Goal: Task Accomplishment & Management: Use online tool/utility

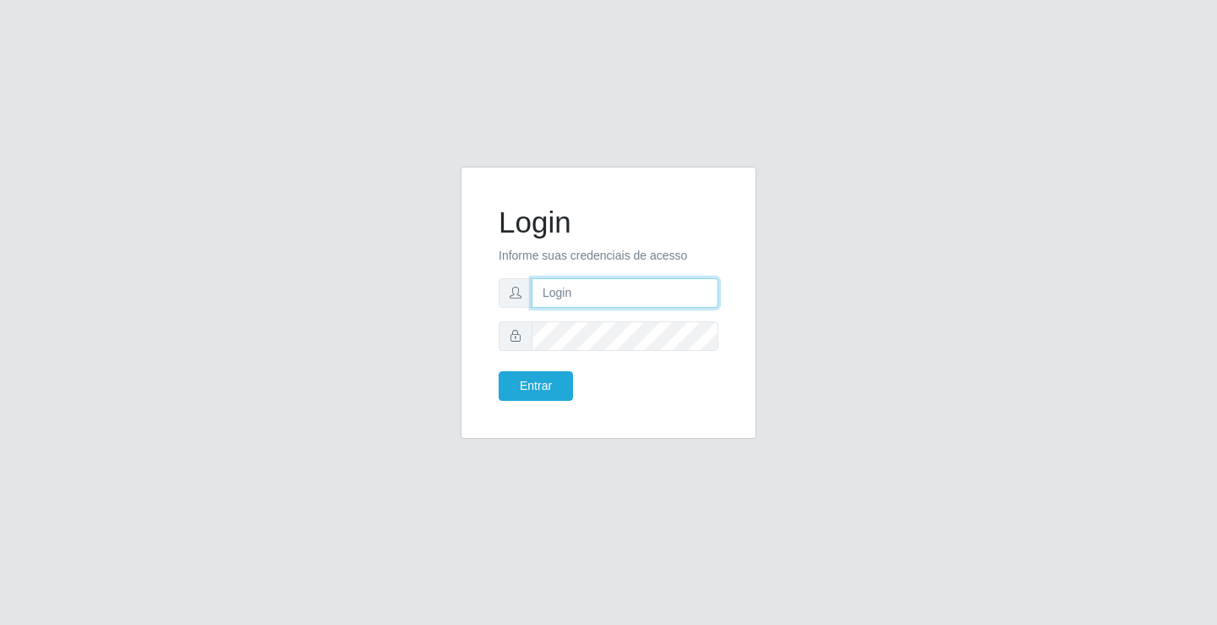
click at [576, 292] on input "text" at bounding box center [625, 293] width 187 height 30
type input "paulo@ideal"
click at [559, 380] on button "Entrar" at bounding box center [536, 386] width 74 height 30
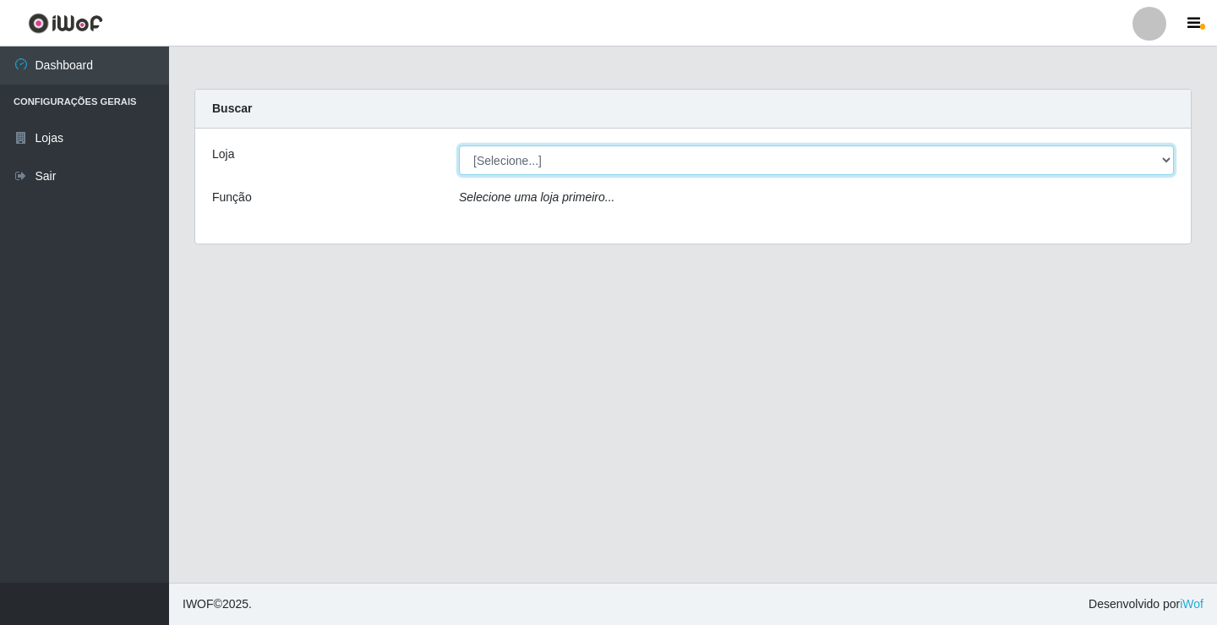
click at [564, 161] on select "[Selecione...] Ideal - Conceição" at bounding box center [816, 160] width 715 height 30
click at [459, 145] on select "[Selecione...] Ideal - Conceição" at bounding box center [816, 160] width 715 height 30
click at [572, 155] on select "[Selecione...] Ideal - Conceição" at bounding box center [816, 160] width 715 height 30
select select "231"
click at [459, 145] on select "[Selecione...] Ideal - Conceição" at bounding box center [816, 160] width 715 height 30
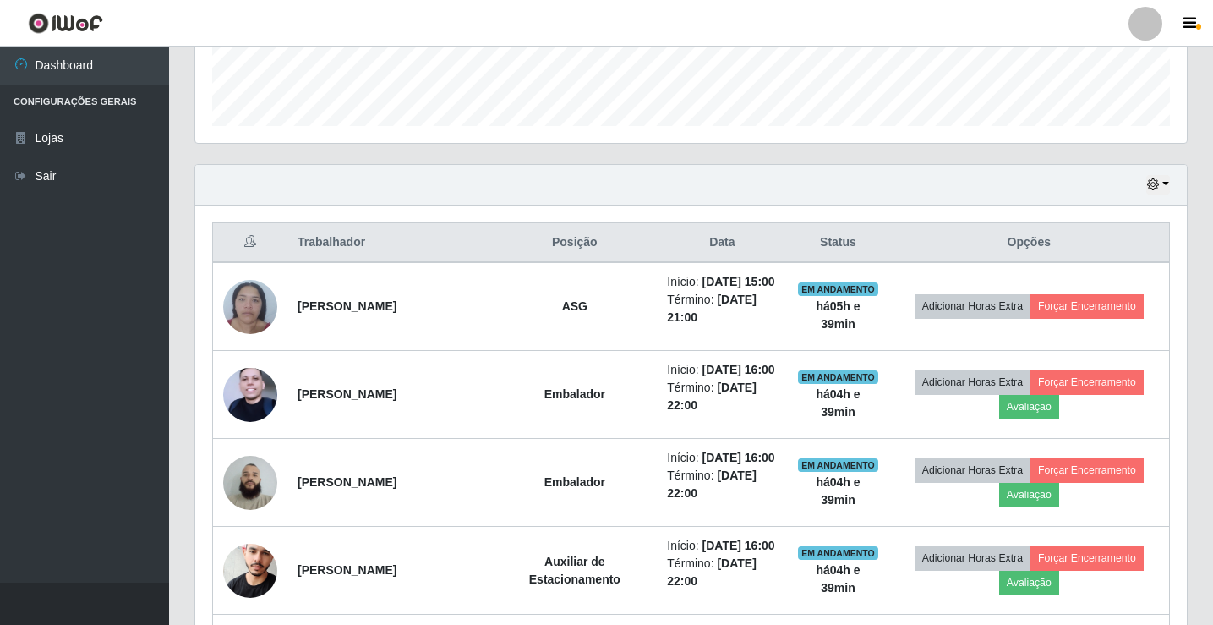
scroll to position [507, 0]
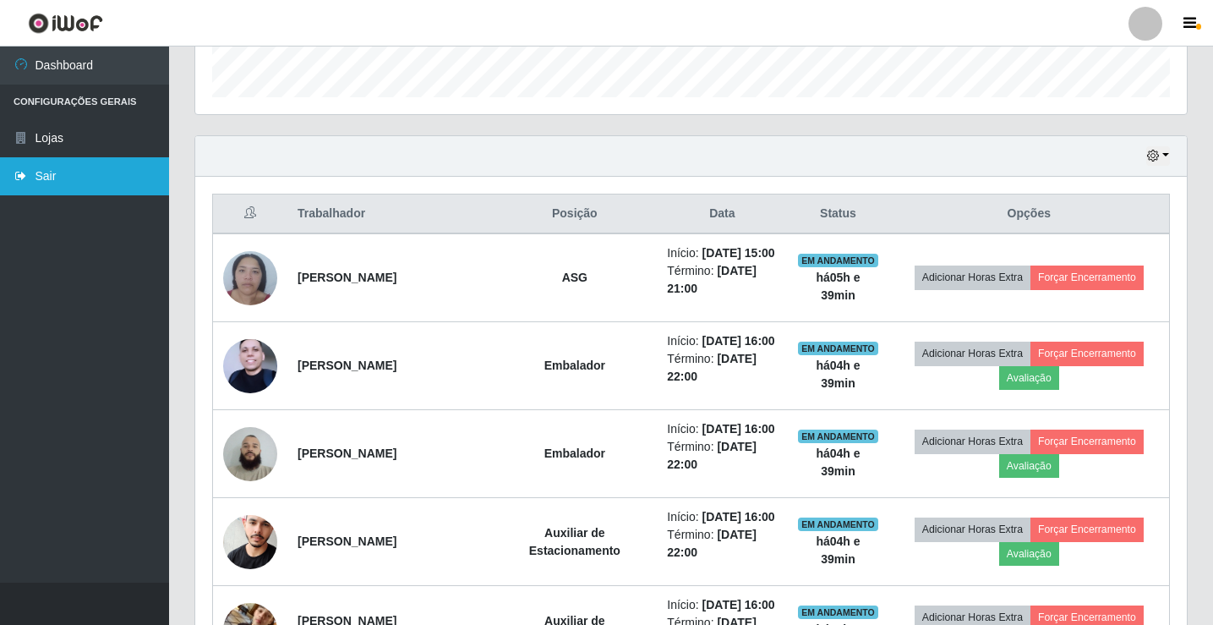
click at [67, 170] on link "Sair" at bounding box center [84, 176] width 169 height 38
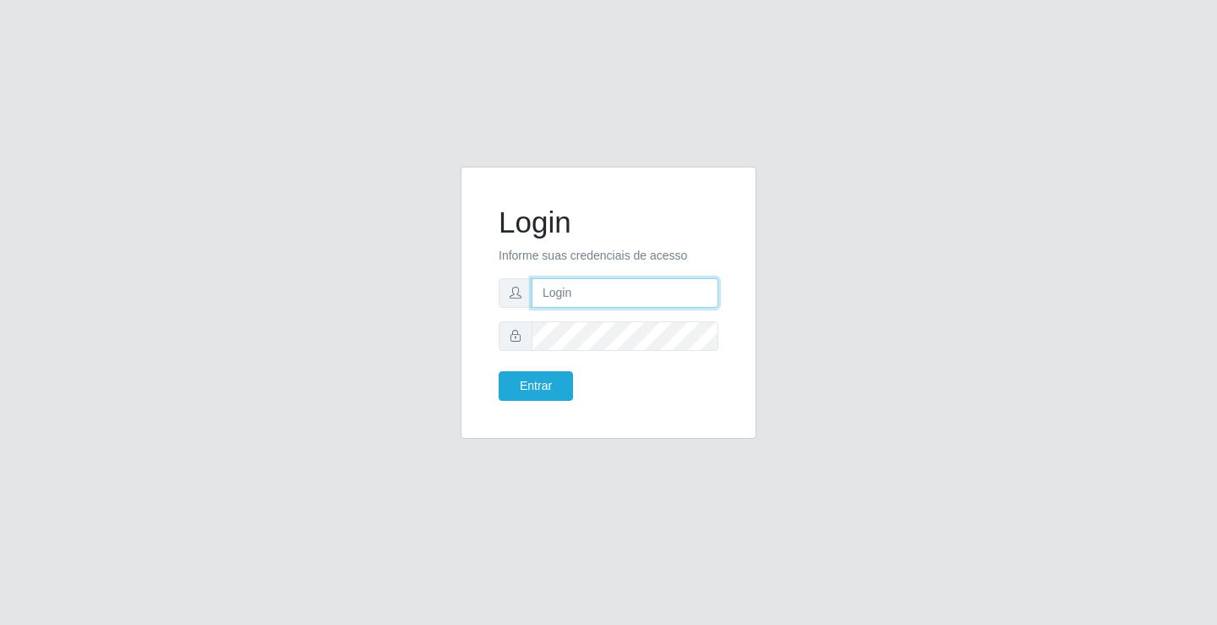
click at [570, 290] on input "text" at bounding box center [625, 293] width 187 height 30
type input "paulo@ideal"
click at [554, 379] on button "Entrar" at bounding box center [536, 386] width 74 height 30
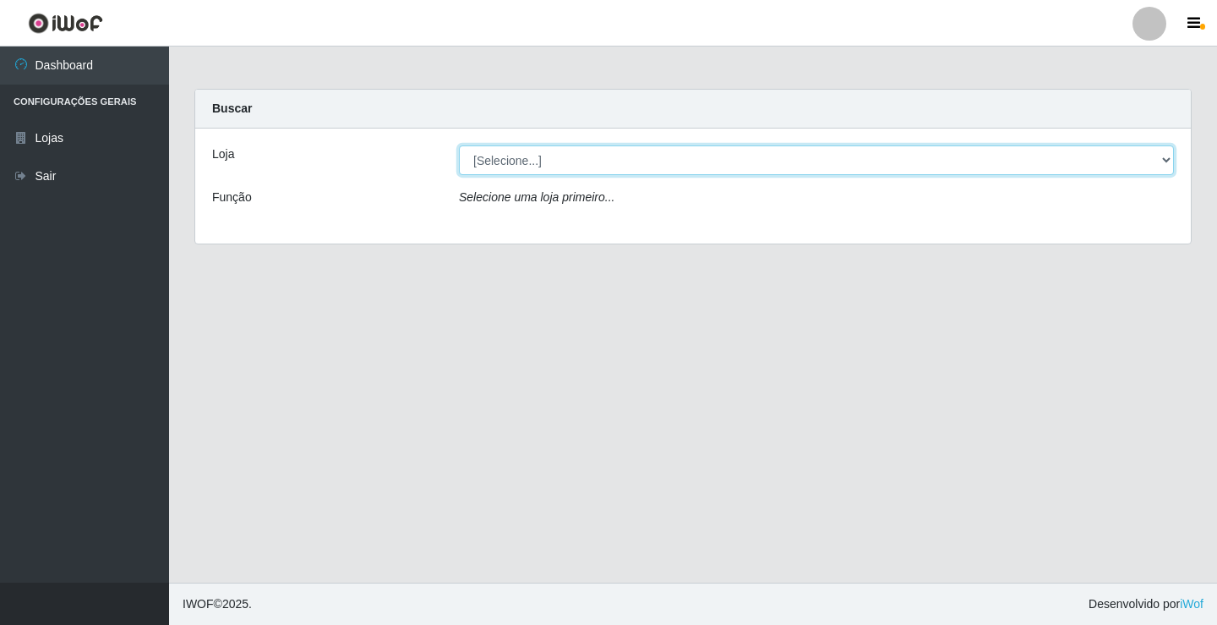
click at [567, 153] on select "[Selecione...] Ideal - Conceição" at bounding box center [816, 160] width 715 height 30
select select "231"
click at [459, 145] on select "[Selecione...] Ideal - Conceição" at bounding box center [816, 160] width 715 height 30
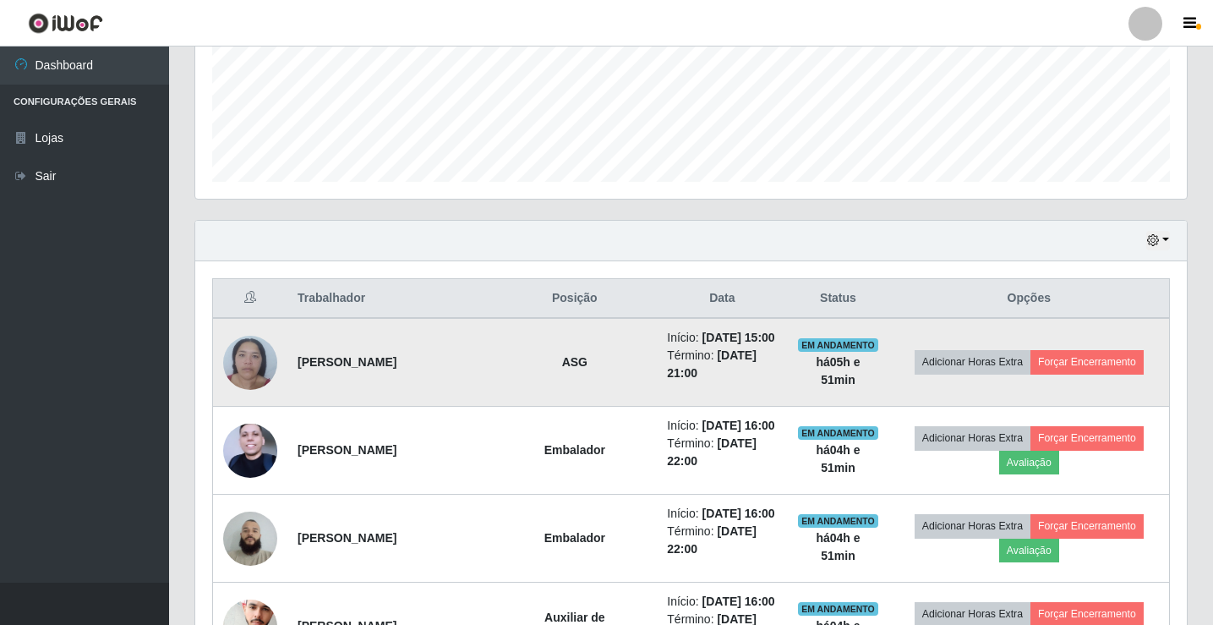
scroll to position [592, 0]
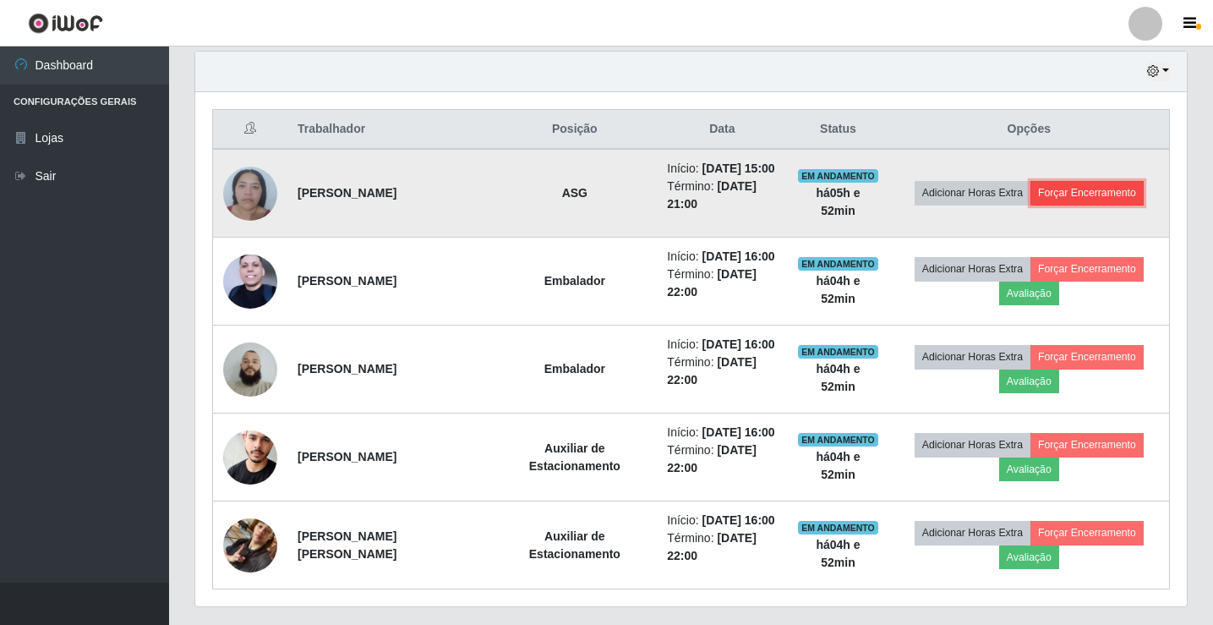
click at [1082, 191] on button "Forçar Encerramento" at bounding box center [1086, 193] width 113 height 24
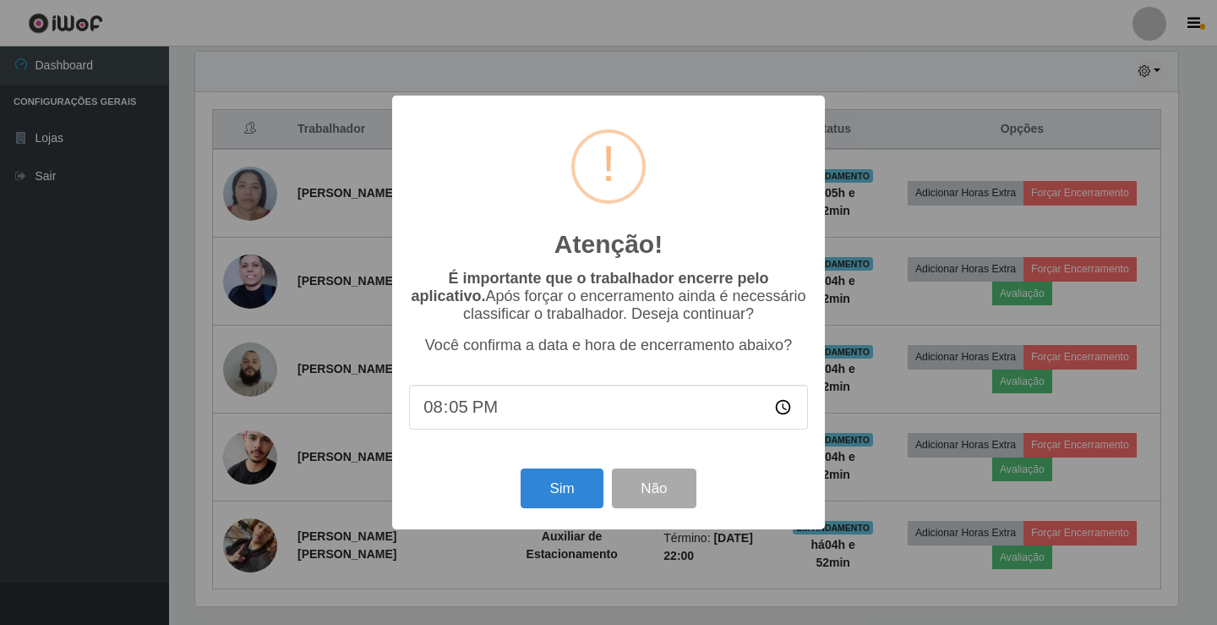
type input "20:52"
click at [579, 484] on button "Sim" at bounding box center [562, 488] width 82 height 40
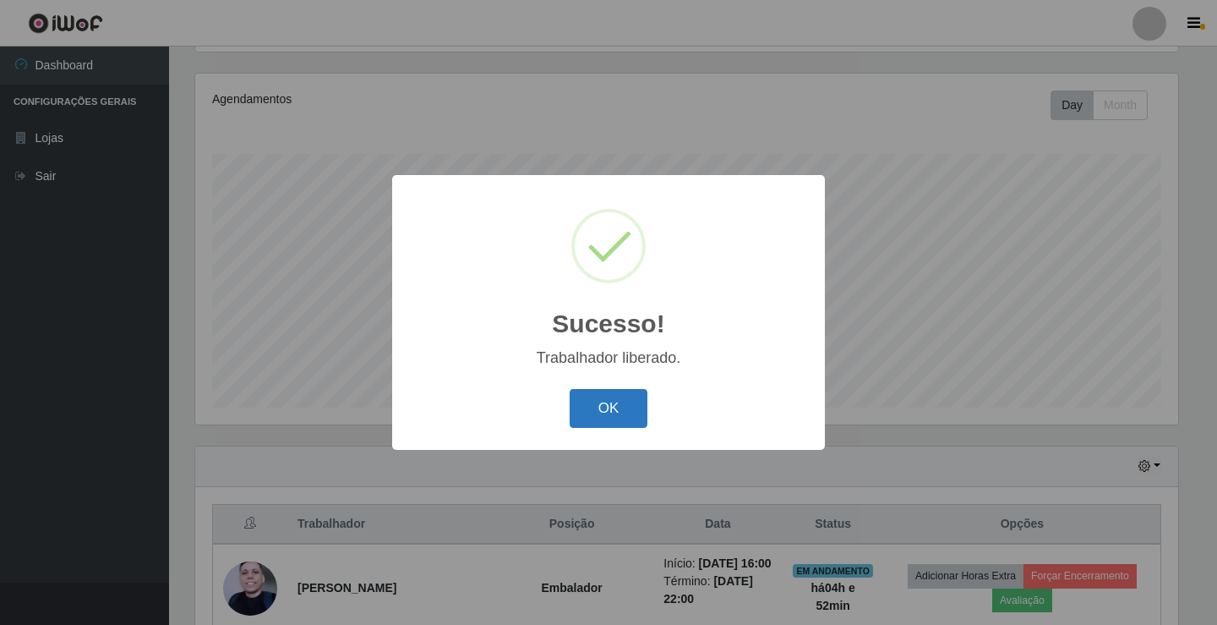
click at [611, 417] on button "OK" at bounding box center [609, 409] width 79 height 40
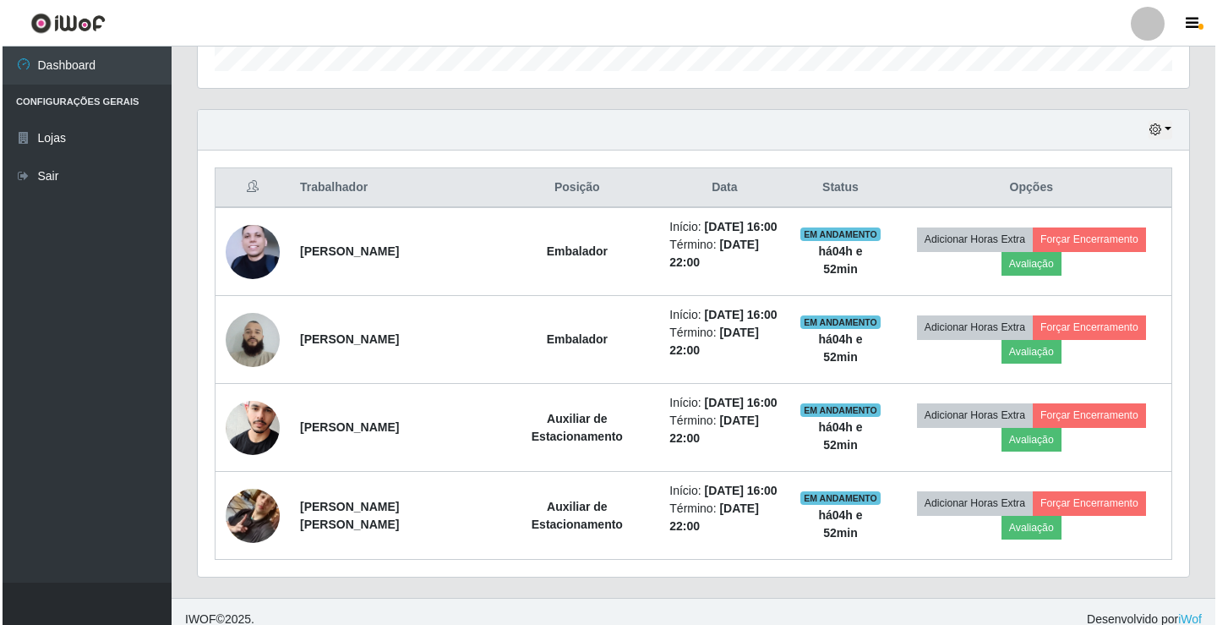
scroll to position [535, 0]
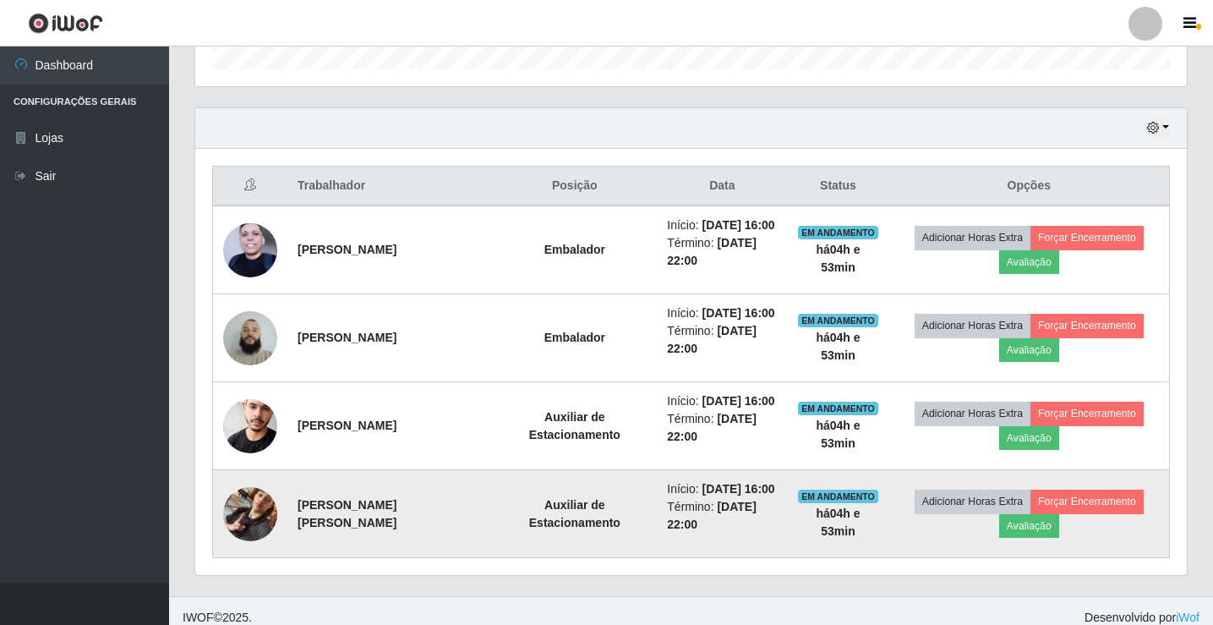
click at [259, 517] on img at bounding box center [250, 514] width 54 height 96
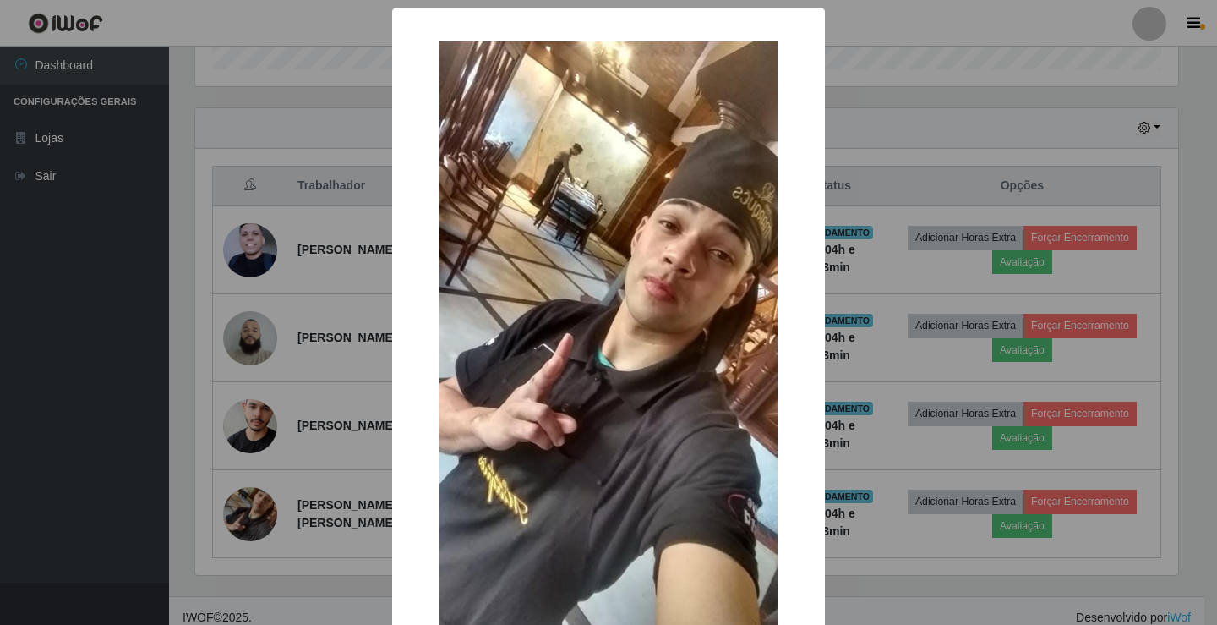
click at [878, 33] on div "× OK Cancel" at bounding box center [608, 312] width 1217 height 625
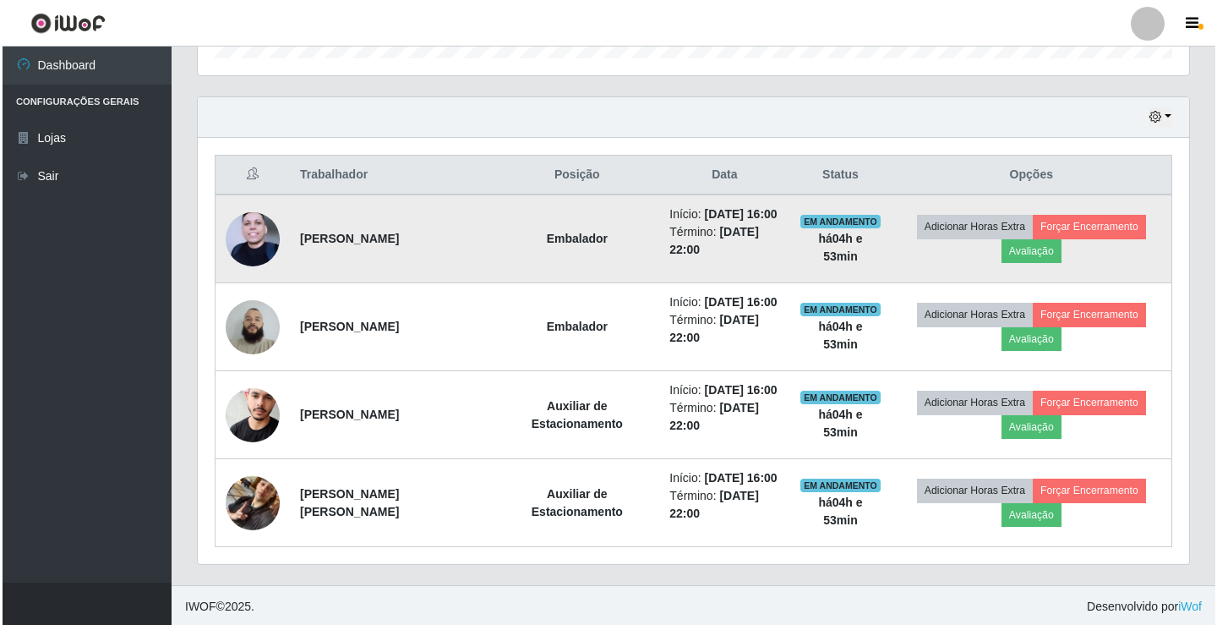
scroll to position [549, 0]
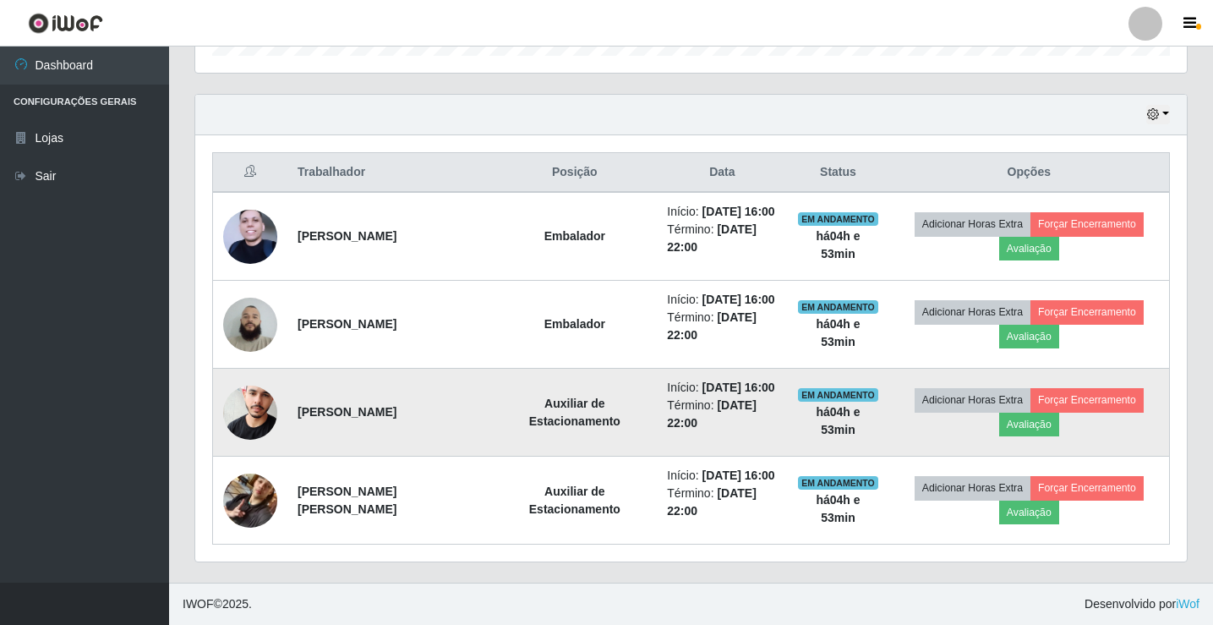
click at [257, 405] on img at bounding box center [250, 412] width 54 height 82
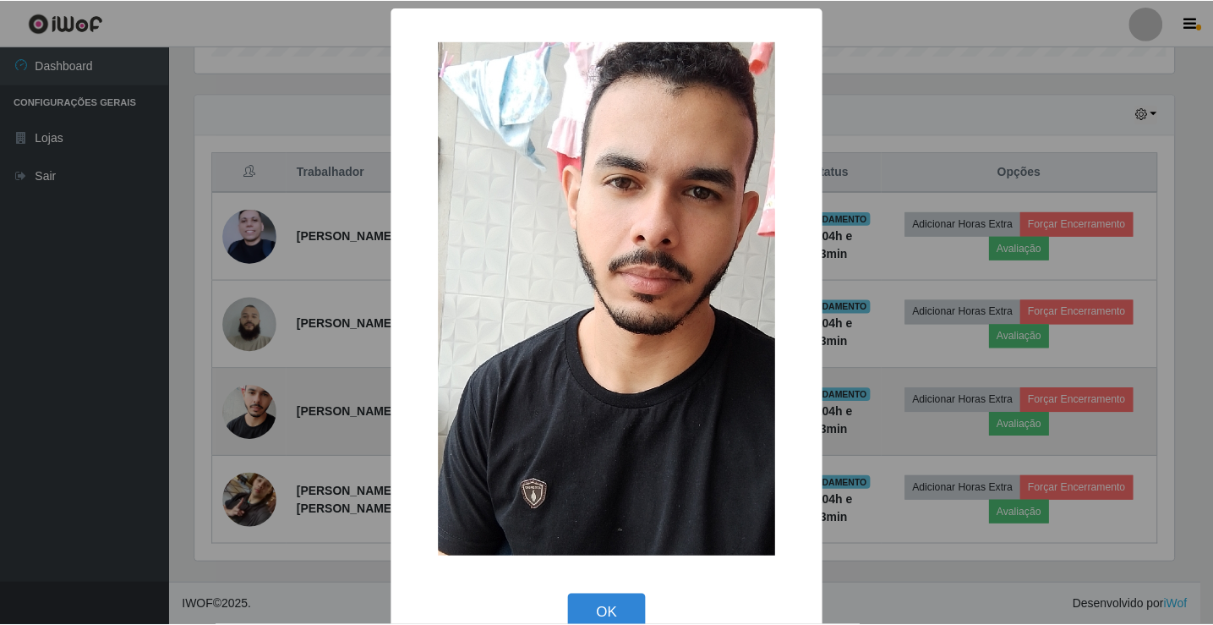
scroll to position [351, 983]
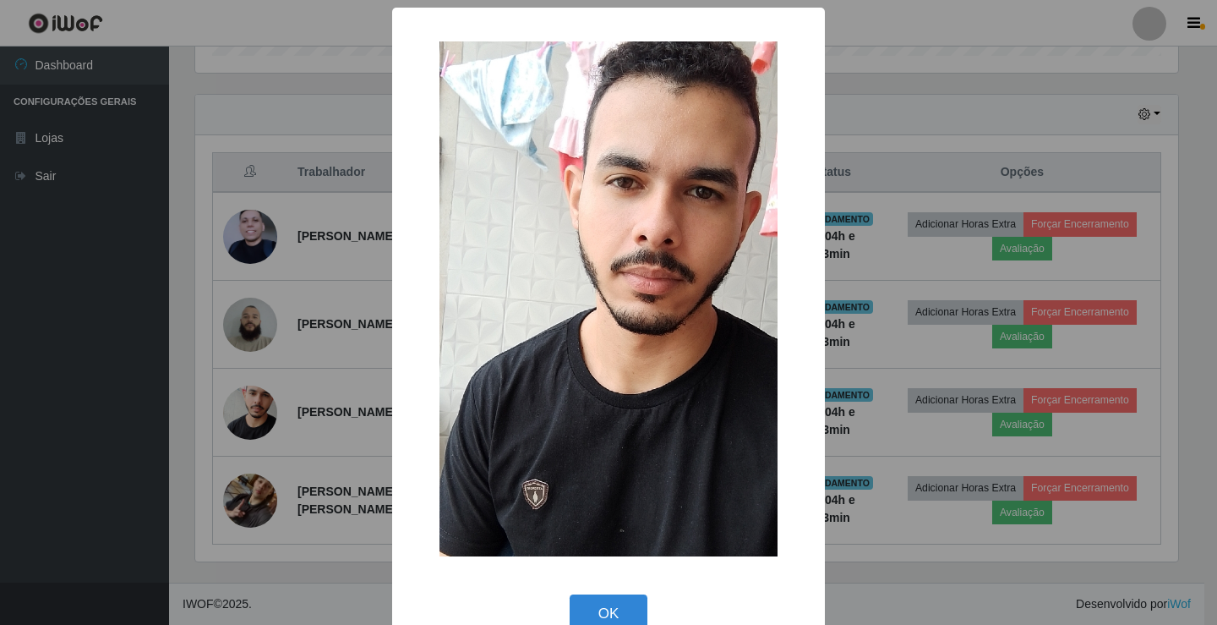
click at [946, 118] on div "× OK Cancel" at bounding box center [608, 312] width 1217 height 625
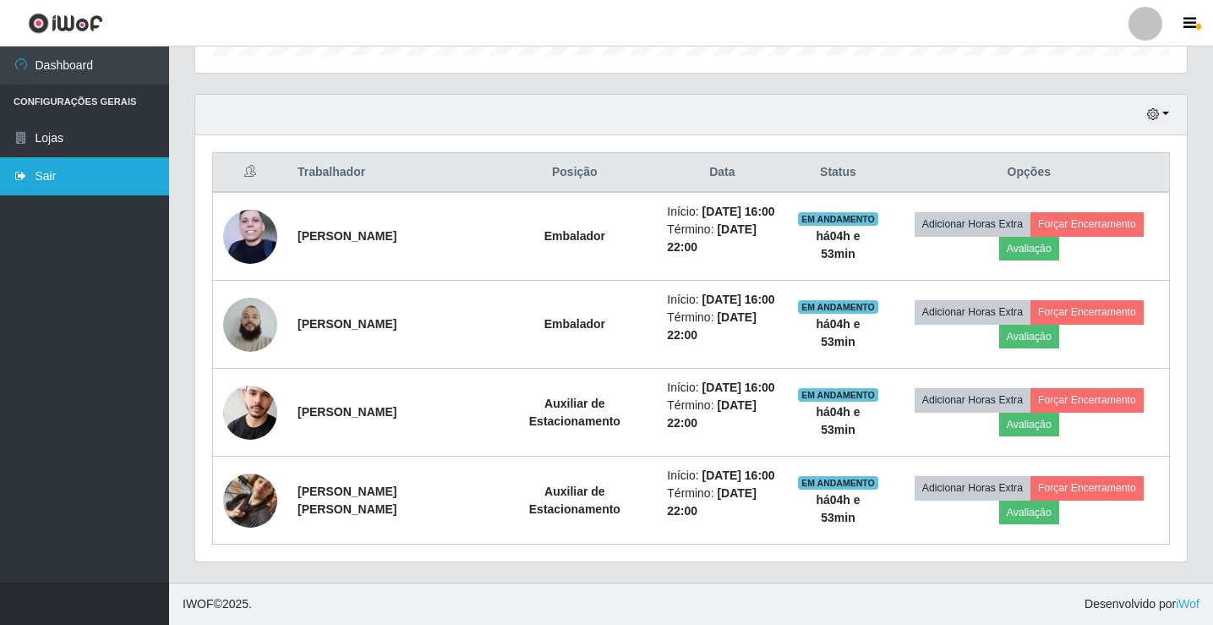
click at [100, 176] on link "Sair" at bounding box center [84, 176] width 169 height 38
